Goal: Information Seeking & Learning: Check status

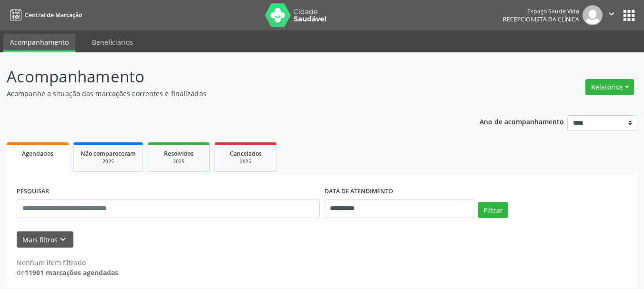
drag, startPoint x: 493, startPoint y: 125, endPoint x: 423, endPoint y: 252, distance: 144.8
click at [423, 252] on div "**********" at bounding box center [322, 199] width 630 height 180
click at [498, 243] on div "Mais filtros keyboard_arrow_down" at bounding box center [321, 240] width 615 height 17
click at [486, 211] on button "Filtrar" at bounding box center [493, 210] width 30 height 16
click at [454, 215] on input "**********" at bounding box center [399, 208] width 149 height 19
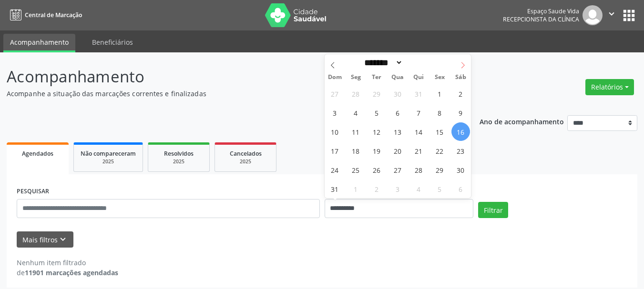
click at [459, 67] on icon at bounding box center [462, 65] width 7 height 7
click at [332, 62] on icon at bounding box center [332, 65] width 7 height 7
select select "*"
click at [373, 171] on span "30" at bounding box center [376, 170] width 19 height 19
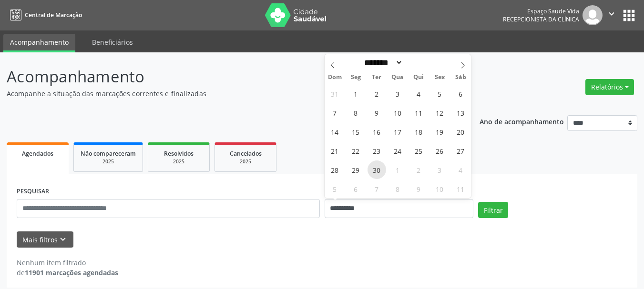
type input "**********"
click at [378, 172] on span "30" at bounding box center [376, 170] width 19 height 19
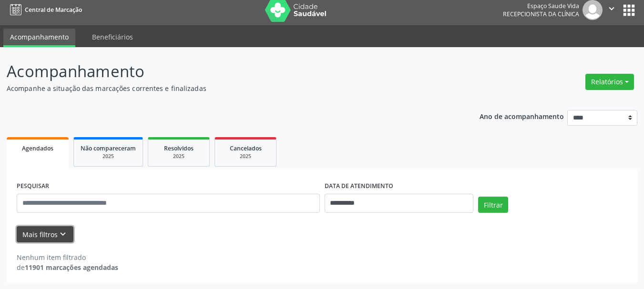
click at [62, 234] on icon "keyboard_arrow_down" at bounding box center [63, 234] width 10 height 10
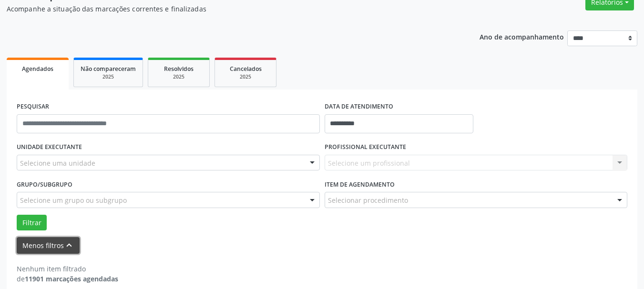
scroll to position [96, 0]
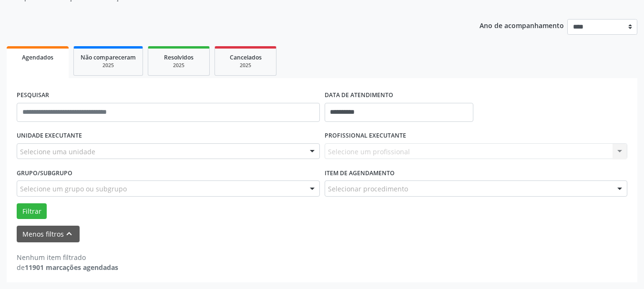
click at [353, 152] on div "Selecione um profissional Nenhum resultado encontrado para: " " Não há nenhuma …" at bounding box center [476, 151] width 303 height 16
click at [620, 151] on div "Selecione um profissional Nenhum resultado encontrado para: " " Não há nenhuma …" at bounding box center [476, 151] width 303 height 16
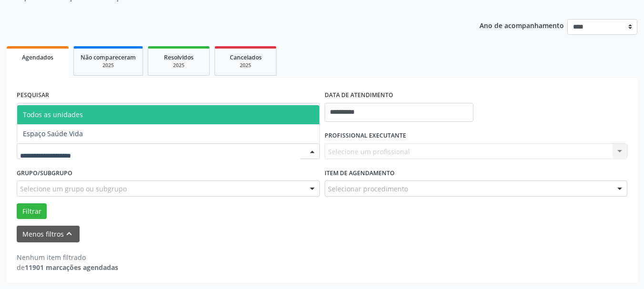
click at [315, 153] on div at bounding box center [312, 152] width 14 height 16
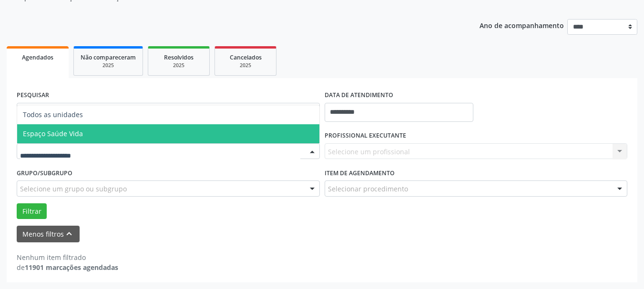
click at [228, 130] on span "Espaço Saúde Vida" at bounding box center [168, 133] width 302 height 19
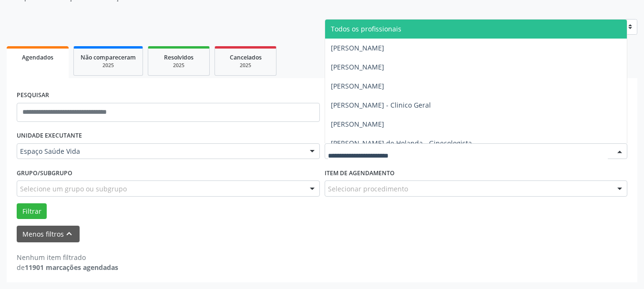
click at [623, 150] on div at bounding box center [619, 152] width 14 height 16
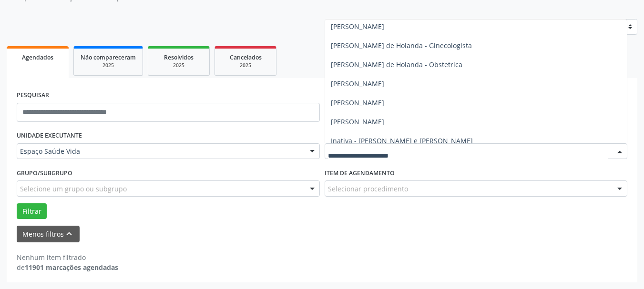
scroll to position [0, 0]
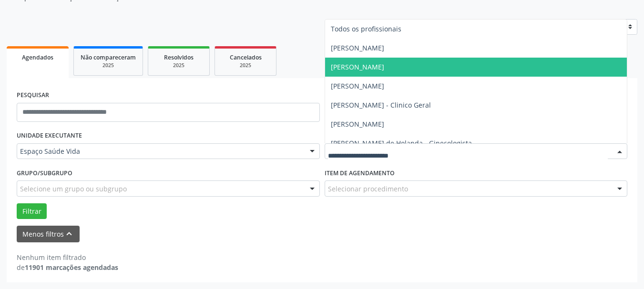
click at [292, 90] on div "PESQUISAR" at bounding box center [168, 108] width 308 height 41
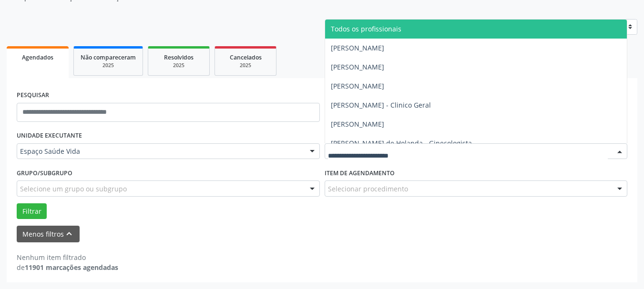
click at [409, 29] on span "Todos os profissionais" at bounding box center [476, 29] width 302 height 19
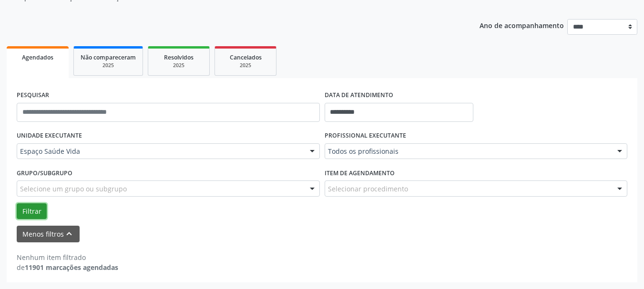
click at [40, 214] on button "Filtrar" at bounding box center [32, 211] width 30 height 16
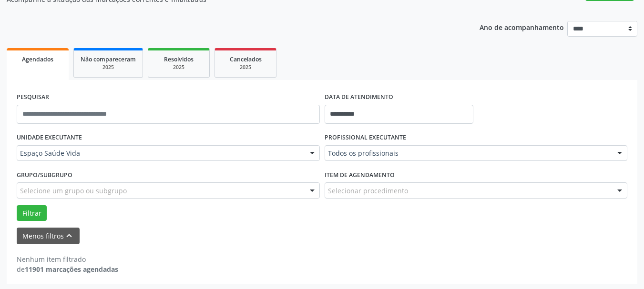
scroll to position [83, 0]
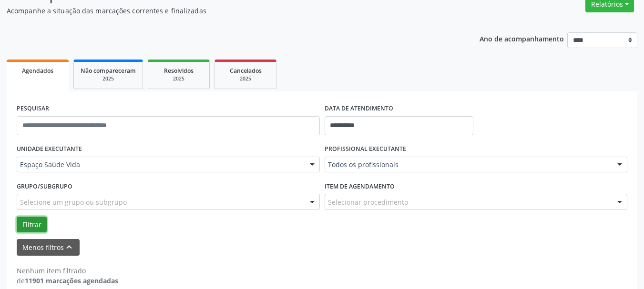
click at [31, 227] on button "Filtrar" at bounding box center [32, 225] width 30 height 16
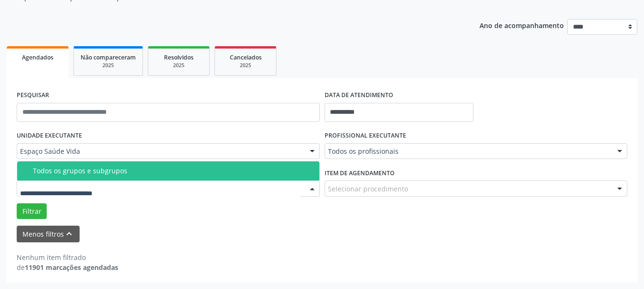
click at [311, 188] on div at bounding box center [312, 189] width 14 height 16
click at [313, 190] on div at bounding box center [312, 189] width 14 height 16
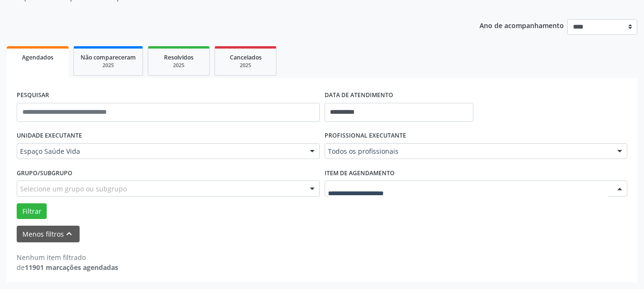
click at [617, 188] on div at bounding box center [619, 189] width 14 height 16
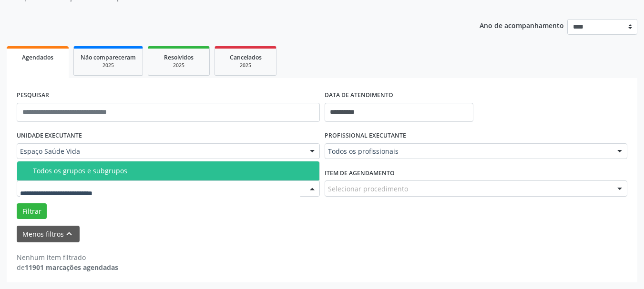
click at [51, 183] on div at bounding box center [168, 189] width 303 height 16
click at [54, 170] on div "Todos os grupos e subgrupos" at bounding box center [173, 171] width 281 height 8
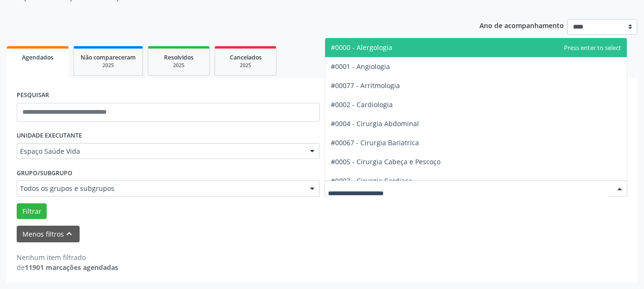
click at [412, 190] on div at bounding box center [476, 189] width 303 height 16
click at [418, 15] on div "**********" at bounding box center [322, 147] width 630 height 270
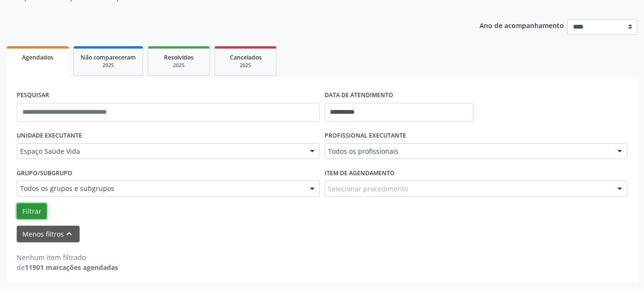
click at [28, 213] on button "Filtrar" at bounding box center [32, 211] width 30 height 16
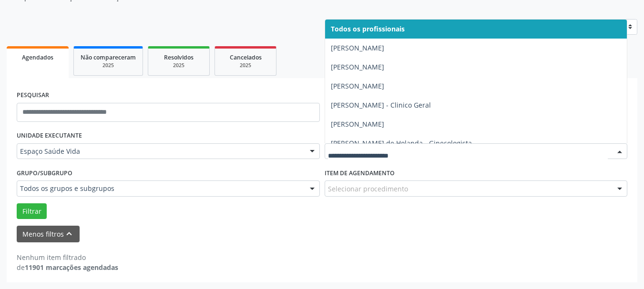
click at [618, 152] on div at bounding box center [619, 152] width 14 height 16
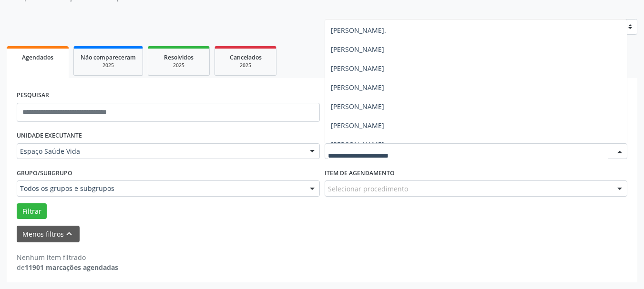
scroll to position [232, 0]
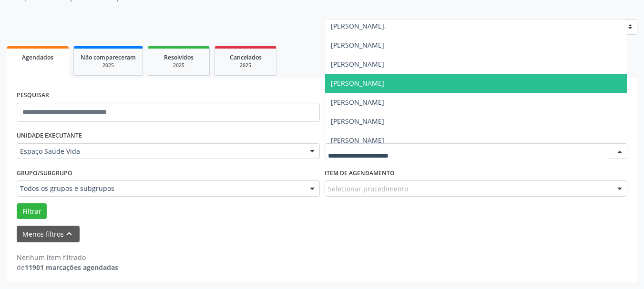
click at [384, 87] on span "[PERSON_NAME]" at bounding box center [357, 83] width 53 height 9
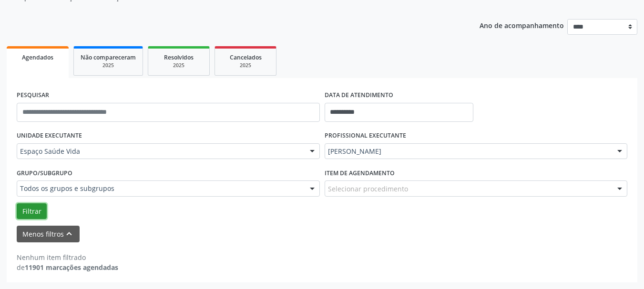
click at [26, 212] on button "Filtrar" at bounding box center [32, 211] width 30 height 16
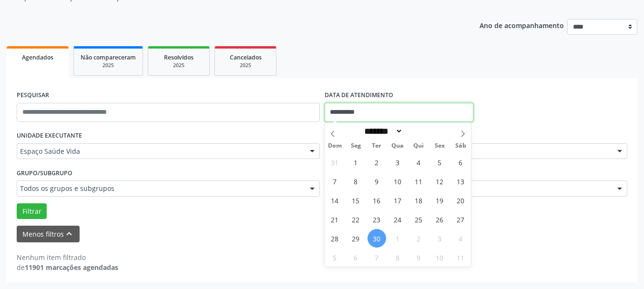
click at [340, 108] on input "**********" at bounding box center [399, 112] width 149 height 19
click at [377, 194] on span "16" at bounding box center [376, 200] width 19 height 19
type input "**********"
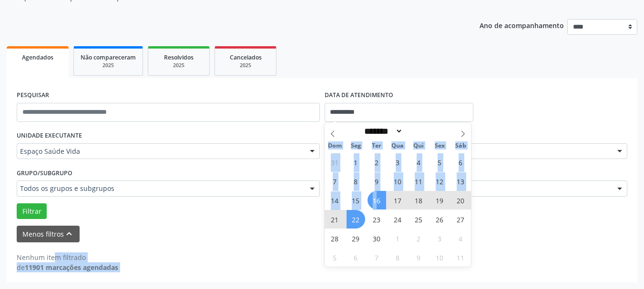
drag, startPoint x: 378, startPoint y: 198, endPoint x: 280, endPoint y: 224, distance: 101.6
click at [280, 193] on body "**********" at bounding box center [322, 48] width 644 height 289
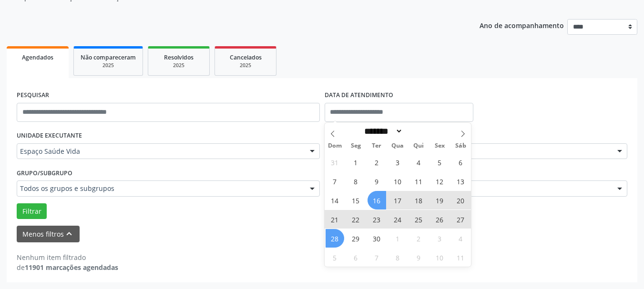
click at [280, 224] on form "PESQUISAR DATA DE ATENDIMENTO UNIDADE EXECUTANTE Espaço Saúde Vida Todos as uni…" at bounding box center [322, 165] width 610 height 154
select select "*"
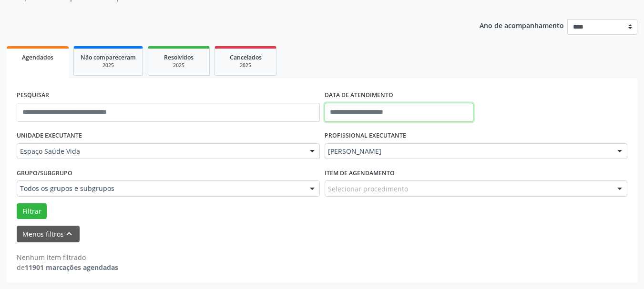
click at [387, 109] on input "text" at bounding box center [399, 112] width 149 height 19
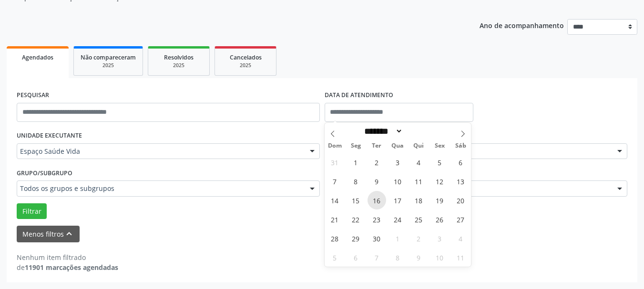
click at [382, 203] on span "16" at bounding box center [376, 200] width 19 height 19
type input "**********"
click at [382, 203] on span "16" at bounding box center [376, 200] width 19 height 19
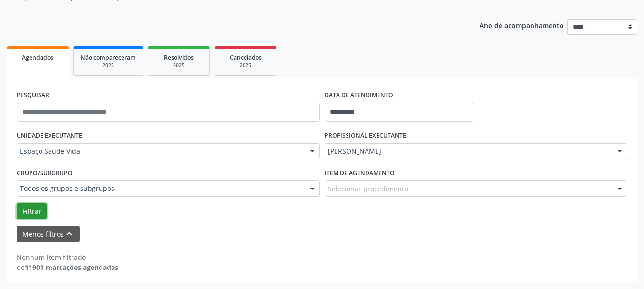
click at [29, 211] on button "Filtrar" at bounding box center [32, 211] width 30 height 16
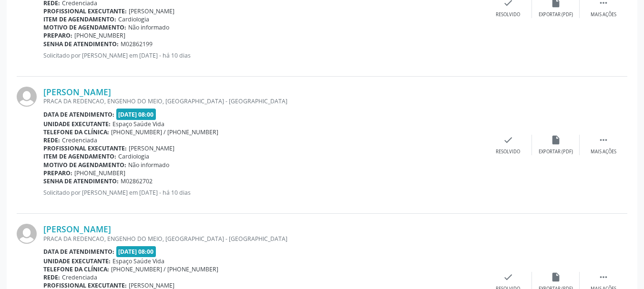
scroll to position [0, 0]
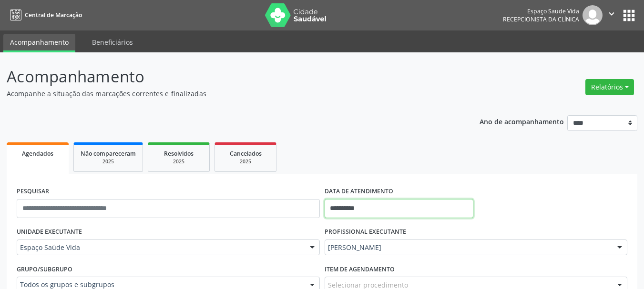
click at [424, 199] on input "**********" at bounding box center [399, 208] width 149 height 19
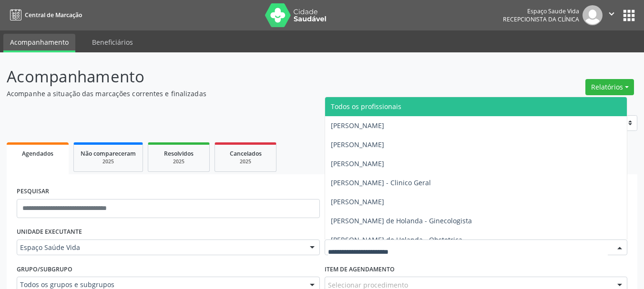
click at [426, 110] on span "Todos os profissionais" at bounding box center [476, 106] width 302 height 19
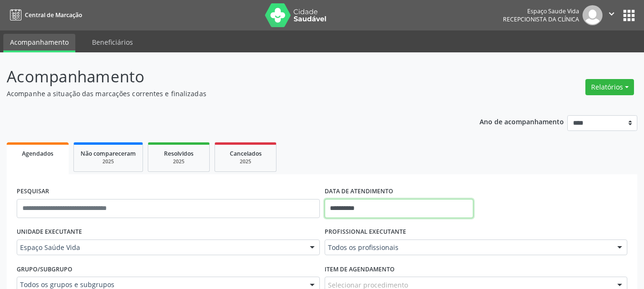
click at [362, 206] on input "**********" at bounding box center [399, 208] width 149 height 19
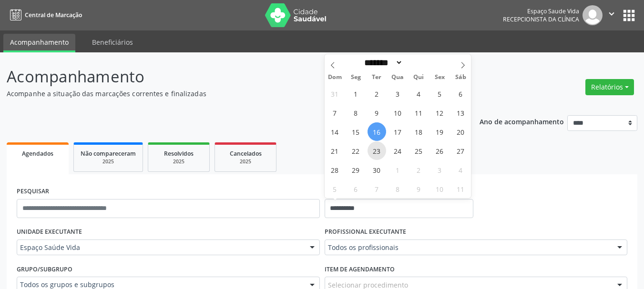
click at [376, 155] on span "23" at bounding box center [376, 151] width 19 height 19
type input "**********"
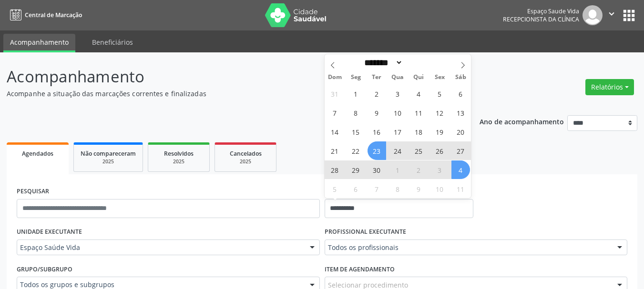
select select "*"
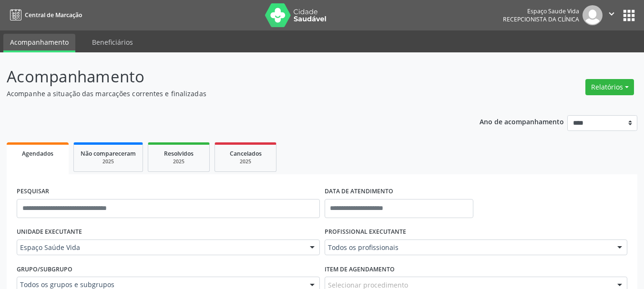
click at [547, 196] on div "PESQUISAR DATA DE ATENDIMENTO" at bounding box center [321, 204] width 615 height 41
click at [393, 211] on input "text" at bounding box center [399, 208] width 149 height 19
click at [370, 150] on span "23" at bounding box center [376, 151] width 19 height 19
type input "**********"
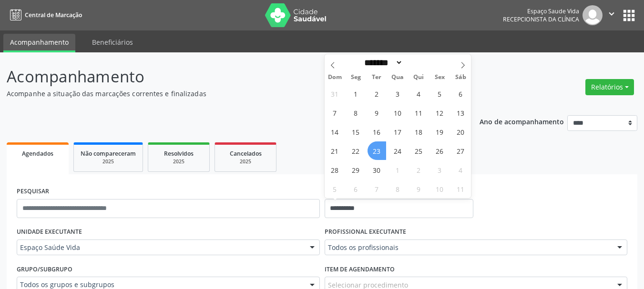
click at [377, 151] on span "23" at bounding box center [376, 151] width 19 height 19
select select "*"
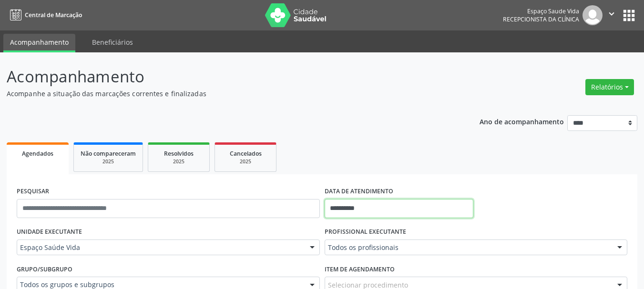
click at [384, 206] on input "**********" at bounding box center [399, 208] width 149 height 19
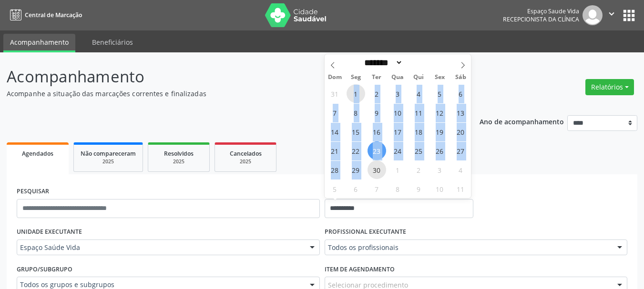
drag, startPoint x: 355, startPoint y: 93, endPoint x: 369, endPoint y: 170, distance: 78.0
click at [369, 170] on div "31 1 2 3 4 5 6 7 8 9 10 11 12 13 14 15 16 17 18 19 20 21 22 23 24 25 26 27 28 2…" at bounding box center [398, 141] width 147 height 114
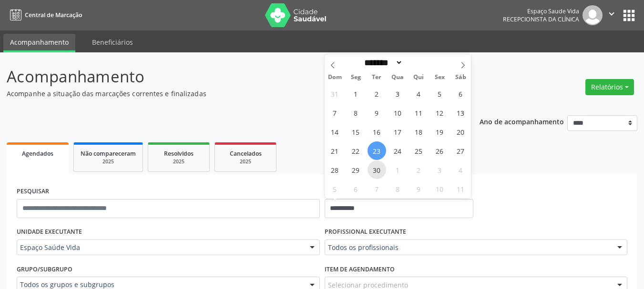
click at [383, 172] on span "30" at bounding box center [376, 170] width 19 height 19
type input "**********"
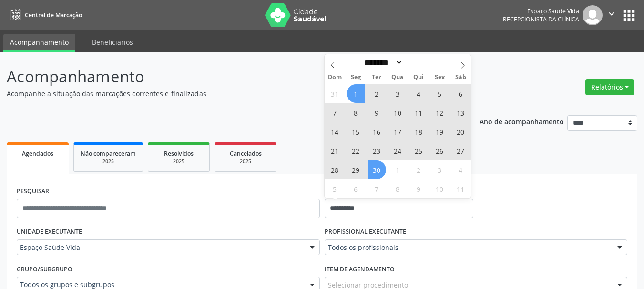
click at [359, 99] on span "1" at bounding box center [355, 93] width 19 height 19
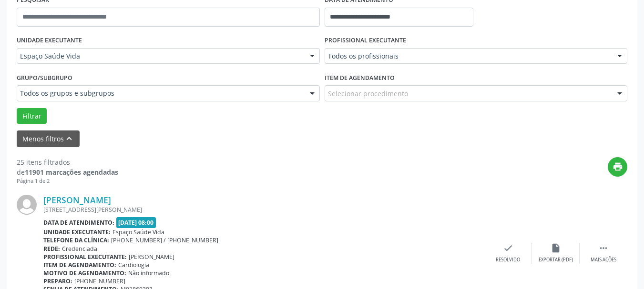
scroll to position [200, 0]
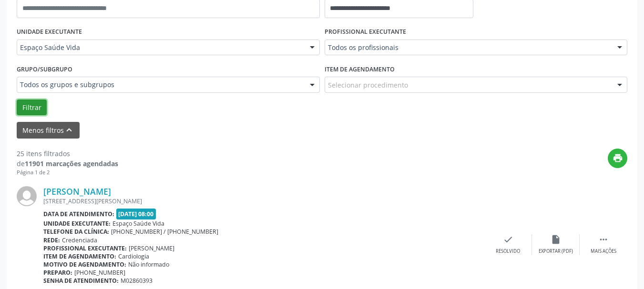
click at [36, 111] on button "Filtrar" at bounding box center [32, 108] width 30 height 16
click at [553, 246] on div "insert_drive_file Exportar (PDF)" at bounding box center [556, 244] width 48 height 20
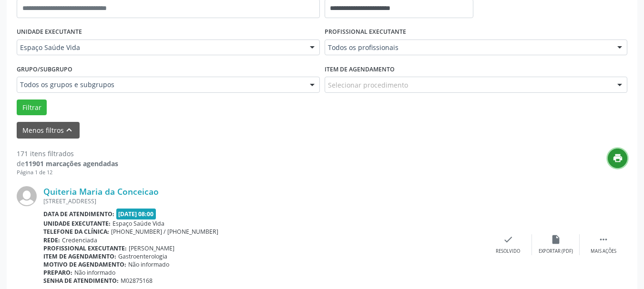
click at [618, 156] on icon "print" at bounding box center [617, 158] width 10 height 10
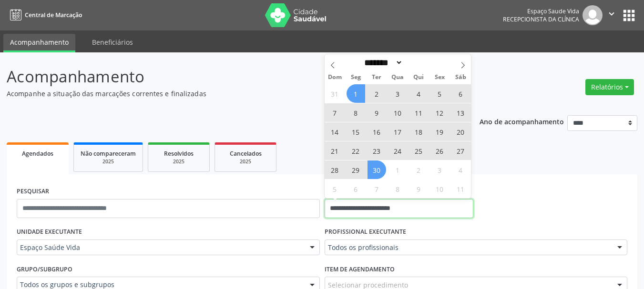
click at [425, 214] on input "**********" at bounding box center [399, 208] width 149 height 19
click at [459, 65] on span at bounding box center [463, 62] width 16 height 16
select select "*"
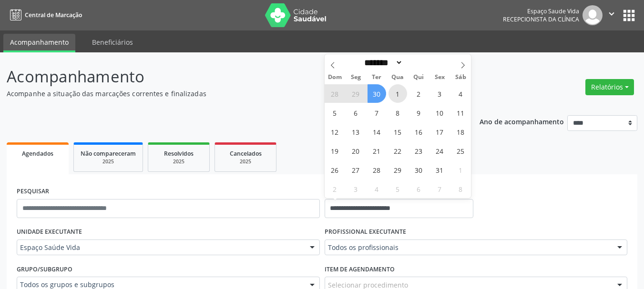
click at [397, 94] on span "1" at bounding box center [397, 93] width 19 height 19
type input "**********"
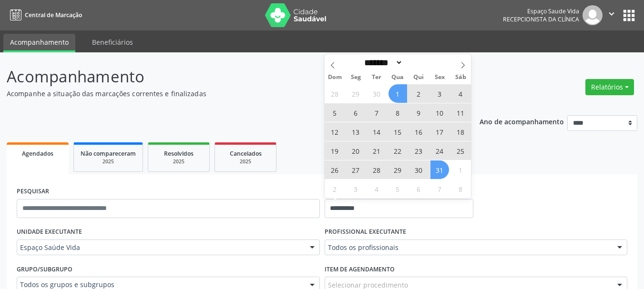
click at [437, 169] on span "31" at bounding box center [439, 170] width 19 height 19
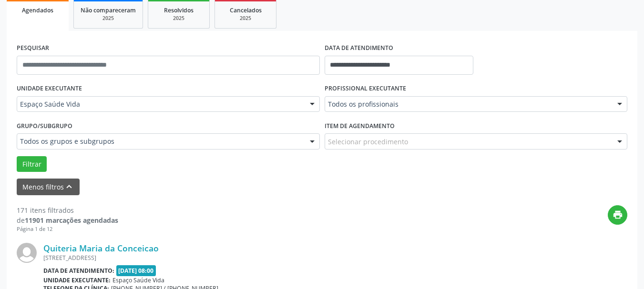
scroll to position [148, 0]
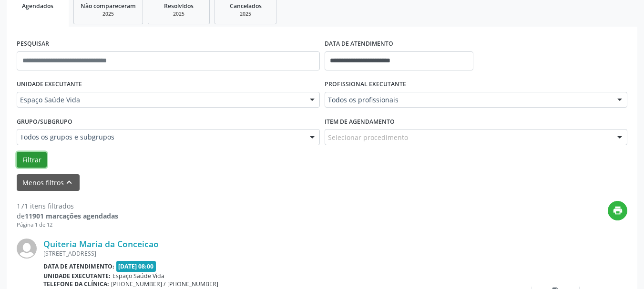
click at [30, 153] on button "Filtrar" at bounding box center [32, 160] width 30 height 16
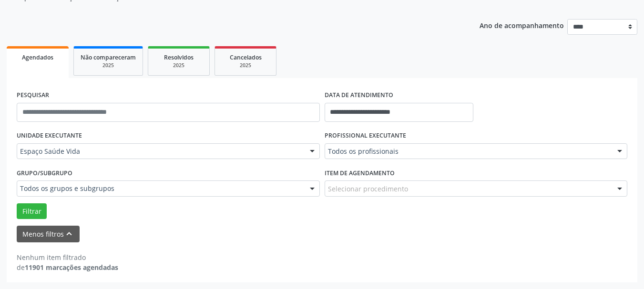
scroll to position [0, 0]
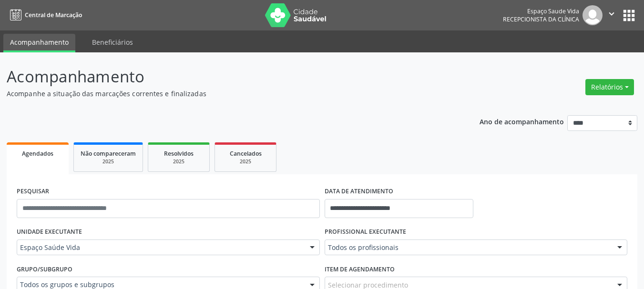
click at [459, 93] on header "Acompanhamento Acompanhe a situação das marcações correntes e finalizadas Relat…" at bounding box center [322, 82] width 630 height 34
